Goal: Transaction & Acquisition: Obtain resource

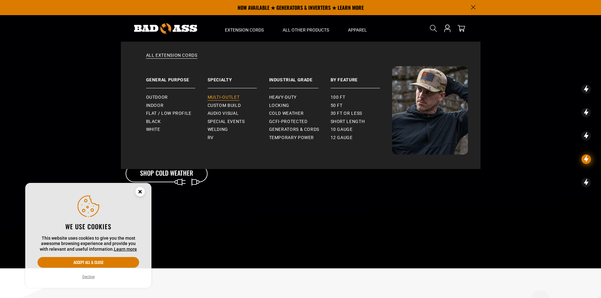
click at [233, 99] on span "Multi-Outlet" at bounding box center [224, 98] width 32 height 6
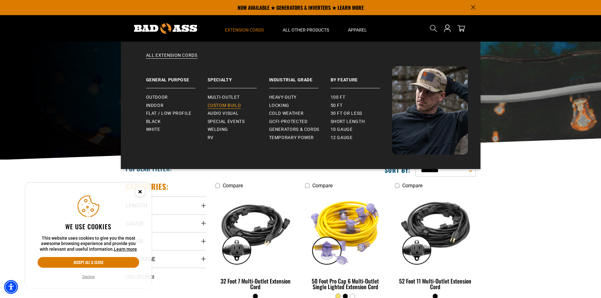
click at [224, 103] on span "Custom Build" at bounding box center [224, 106] width 33 height 6
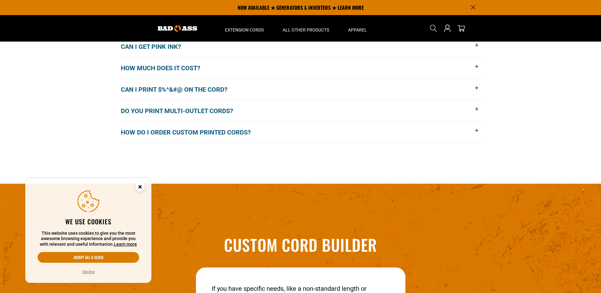
scroll to position [577, 0]
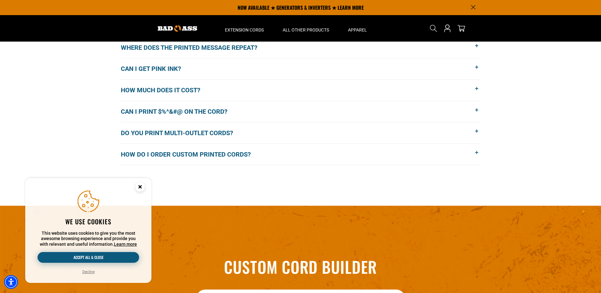
click at [101, 259] on button "Accept all & close" at bounding box center [89, 257] width 102 height 11
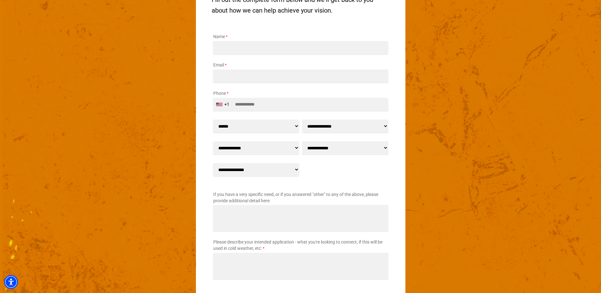
scroll to position [924, 0]
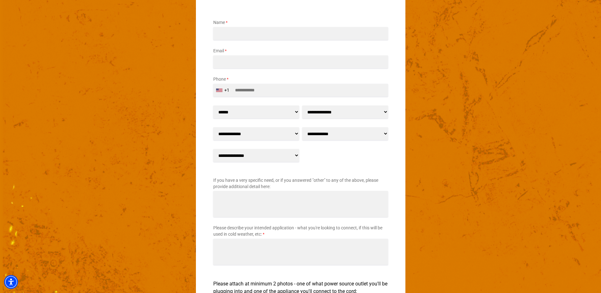
click at [244, 113] on select "****** ** ** *** *****" at bounding box center [256, 112] width 86 height 13
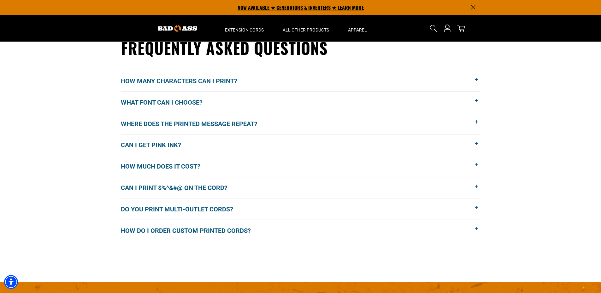
scroll to position [419, 0]
